Goal: Task Accomplishment & Management: Manage account settings

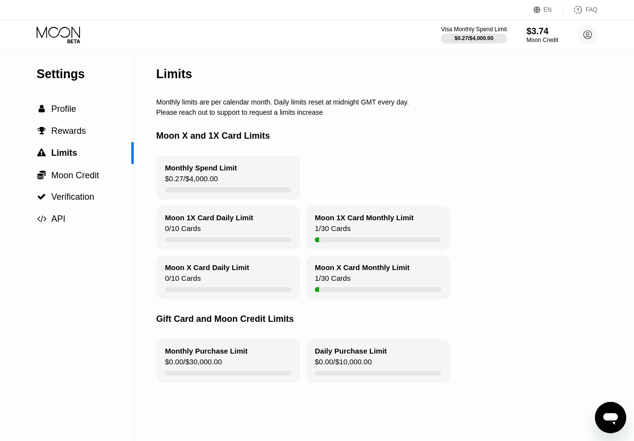
click at [59, 38] on icon at bounding box center [59, 34] width 45 height 17
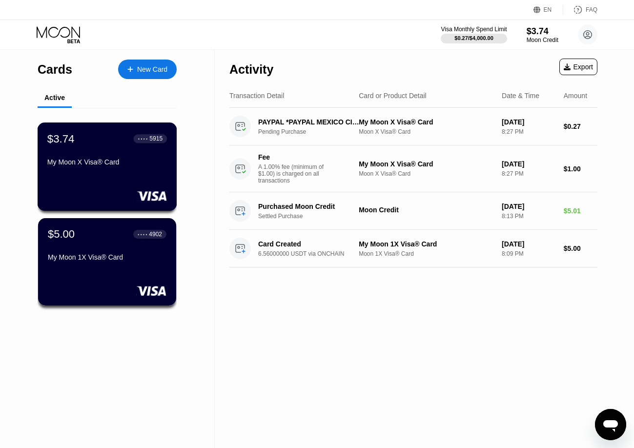
click at [139, 155] on div "$3.74 ● ● ● ● 5915 My Moon X Visa® Card" at bounding box center [107, 151] width 120 height 38
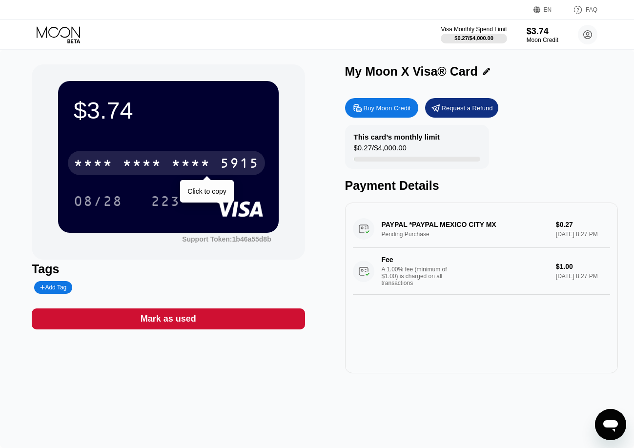
click at [255, 160] on div "5915" at bounding box center [239, 165] width 39 height 16
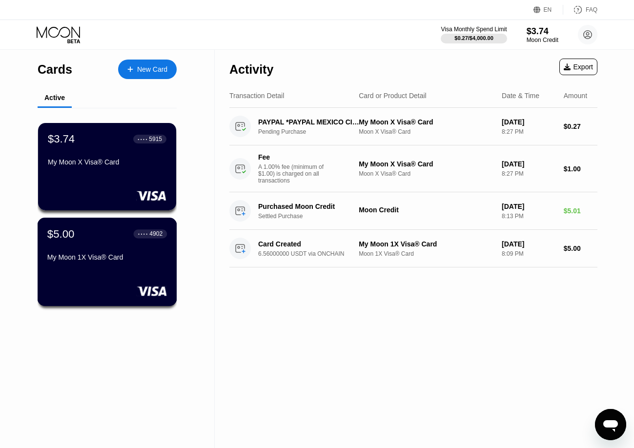
click at [107, 240] on div "$5.00 ● ● ● ● 4902" at bounding box center [107, 233] width 120 height 13
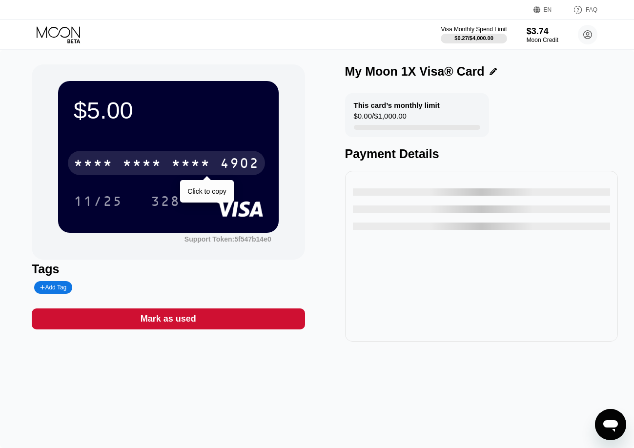
click at [210, 160] on div "* * * *" at bounding box center [190, 165] width 39 height 16
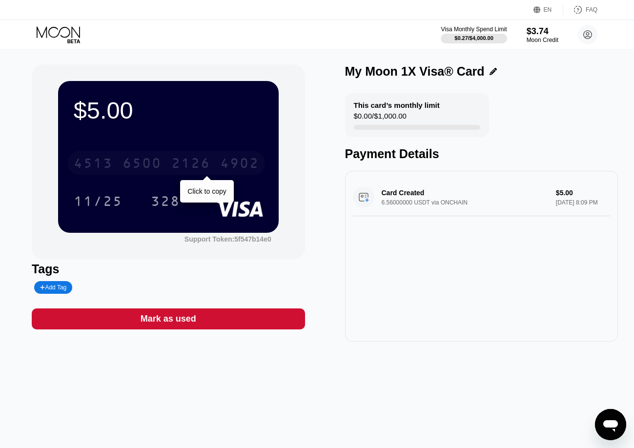
click at [253, 161] on div "4902" at bounding box center [239, 165] width 39 height 16
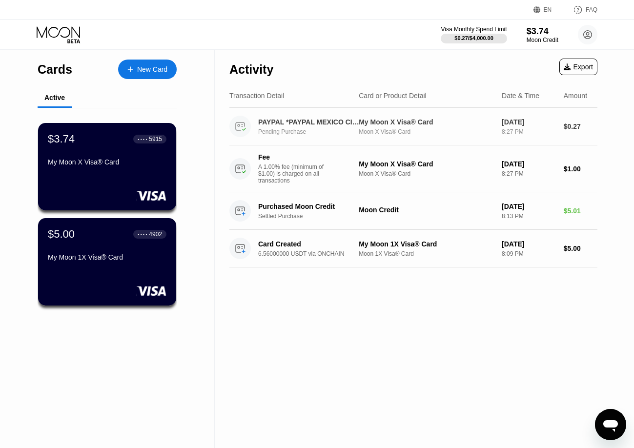
click at [574, 127] on div "$0.27" at bounding box center [581, 127] width 34 height 8
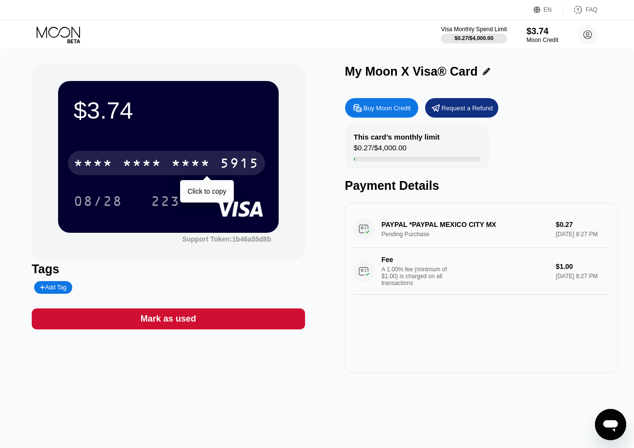
click at [246, 163] on div "5915" at bounding box center [239, 165] width 39 height 16
click at [259, 158] on div "5915" at bounding box center [239, 165] width 39 height 16
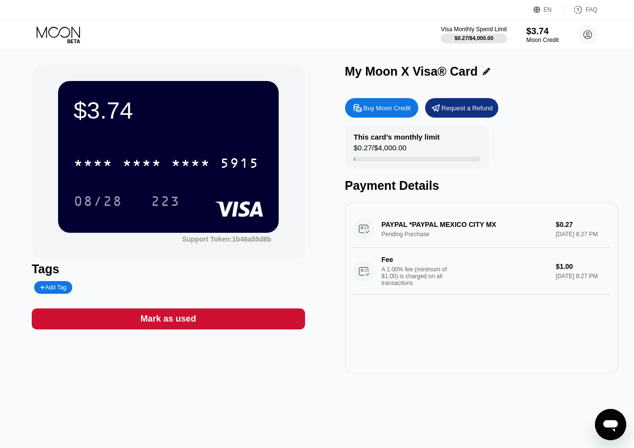
click at [541, 34] on div "$3.74" at bounding box center [542, 31] width 33 height 10
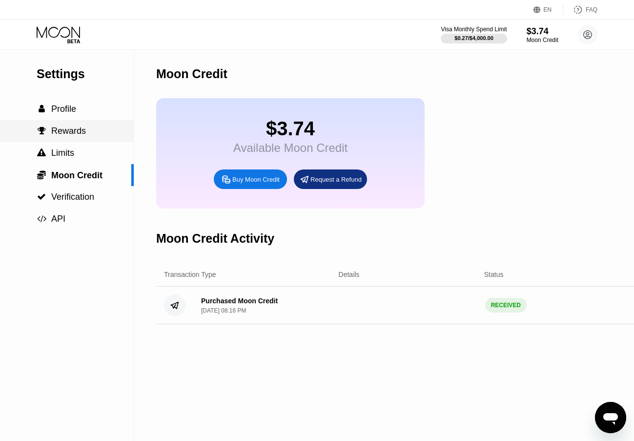
click at [61, 136] on span "Rewards" at bounding box center [68, 131] width 35 height 10
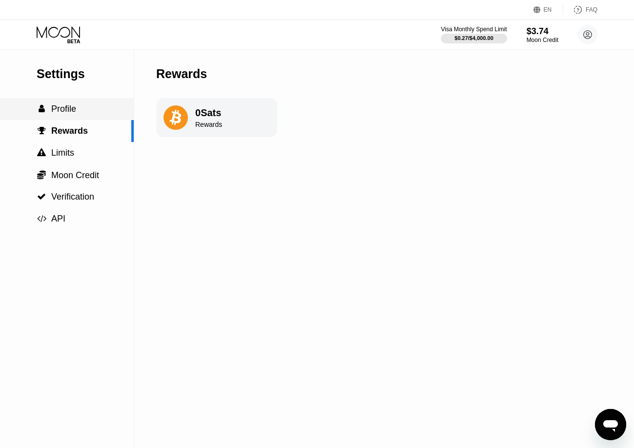
click at [57, 118] on div " Profile" at bounding box center [67, 109] width 134 height 22
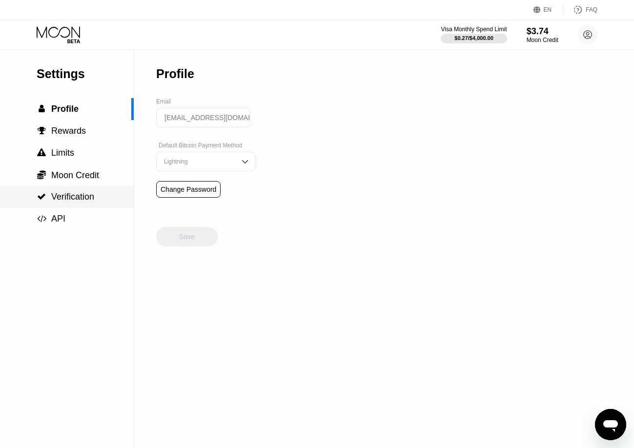
click at [63, 202] on span "Verification" at bounding box center [72, 197] width 43 height 10
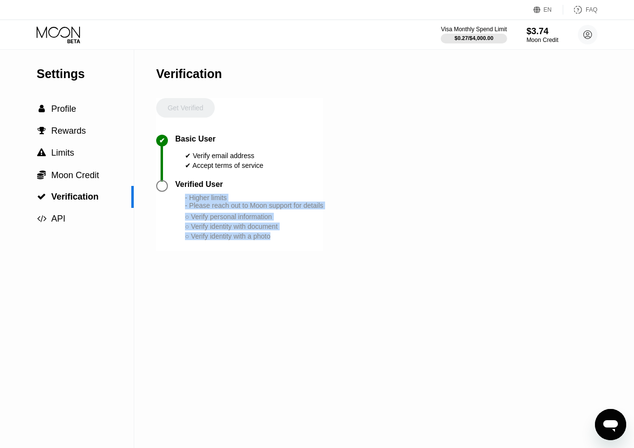
drag, startPoint x: 186, startPoint y: 208, endPoint x: 303, endPoint y: 250, distance: 124.4
click at [303, 241] on div "- Higher limits - Please reach out to Moon support for details ○ Verify persona…" at bounding box center [254, 217] width 138 height 47
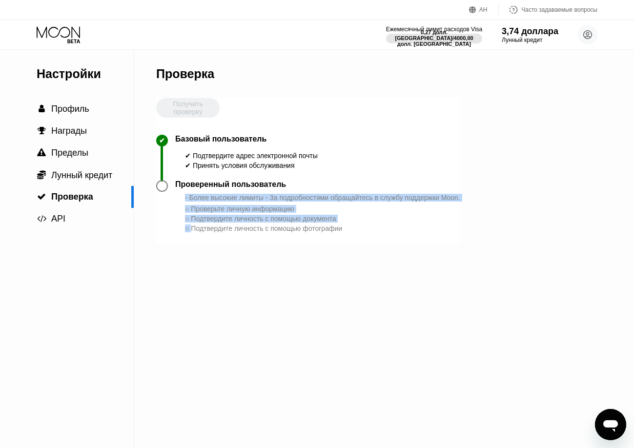
click at [466, 287] on div "Настройки  Профиль  Награды  Пределы  Лунный кредит  Проверка  API Провер…" at bounding box center [317, 249] width 634 height 398
click at [58, 30] on icon at bounding box center [59, 34] width 45 height 17
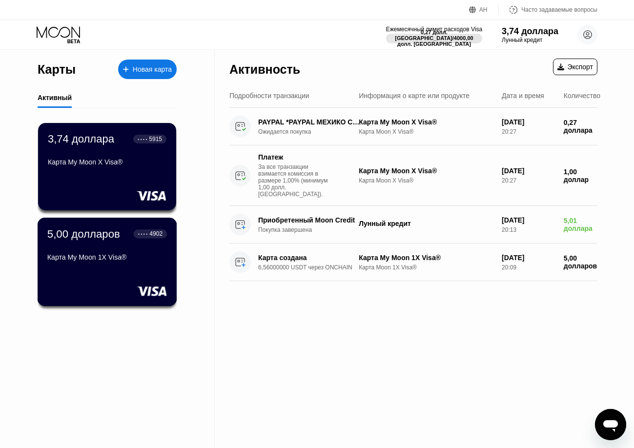
click at [108, 257] on font "Карта My Moon 1X Visa®" at bounding box center [87, 257] width 80 height 8
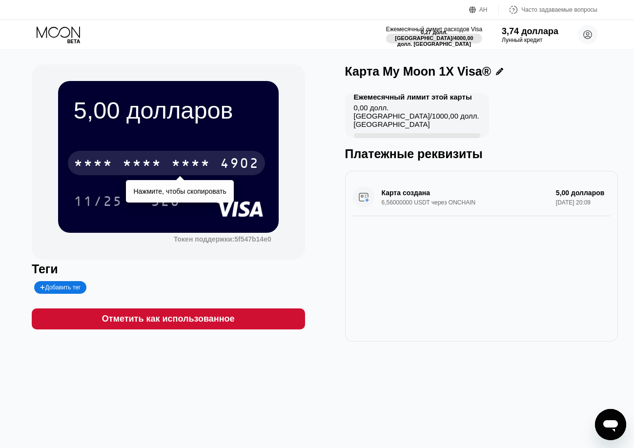
click at [237, 154] on div "* * * * * * * * * * * * 4902" at bounding box center [166, 163] width 197 height 24
click at [241, 172] on font "4902" at bounding box center [239, 165] width 39 height 16
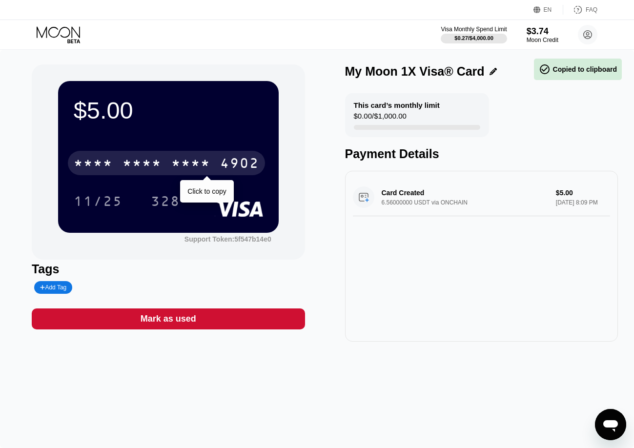
click at [246, 162] on div "4902" at bounding box center [239, 165] width 39 height 16
click at [253, 162] on div "4902" at bounding box center [239, 165] width 39 height 16
